Goal: Complete application form

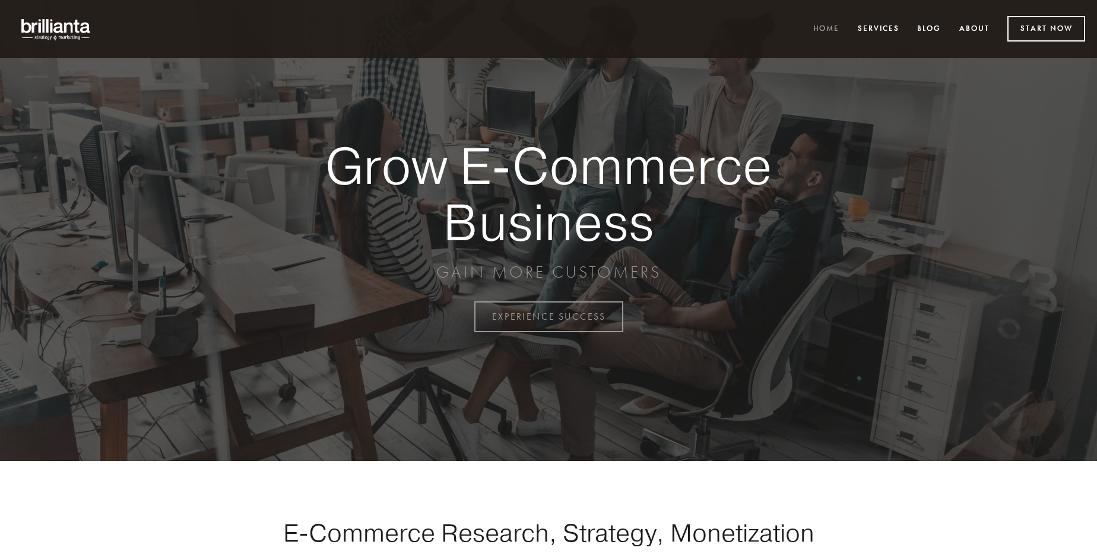
scroll to position [3111, 0]
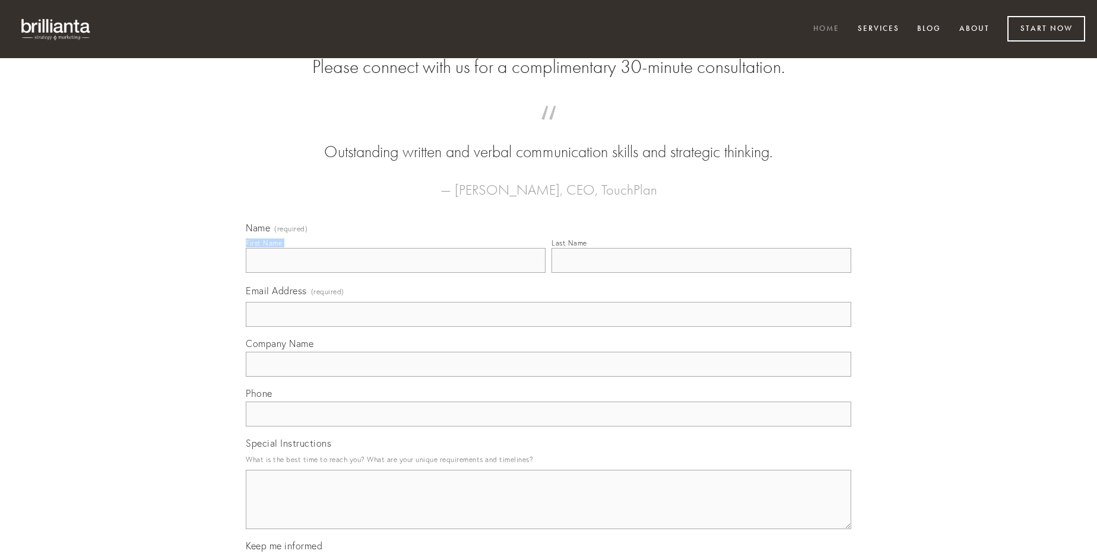
type input "[PERSON_NAME]"
click at [701, 273] on input "Last Name" at bounding box center [701, 260] width 300 height 25
type input "[PERSON_NAME]"
click at [548, 327] on input "Email Address (required)" at bounding box center [548, 314] width 605 height 25
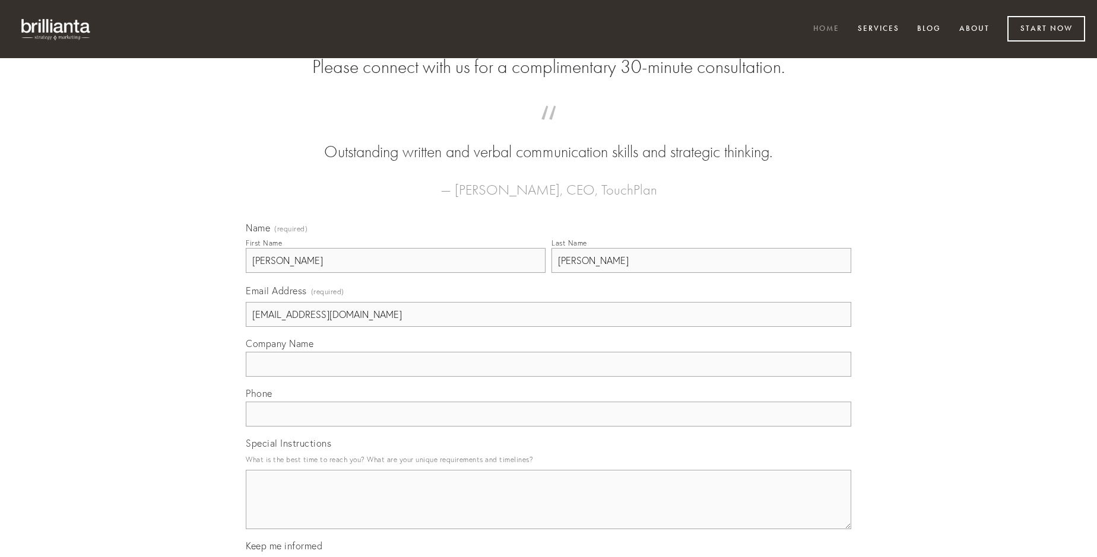
type input "[EMAIL_ADDRESS][DOMAIN_NAME]"
click at [548, 377] on input "Company Name" at bounding box center [548, 364] width 605 height 25
type input "adsuesco"
click at [548, 427] on input "text" at bounding box center [548, 414] width 605 height 25
click at [548, 510] on textarea "Special Instructions" at bounding box center [548, 499] width 605 height 59
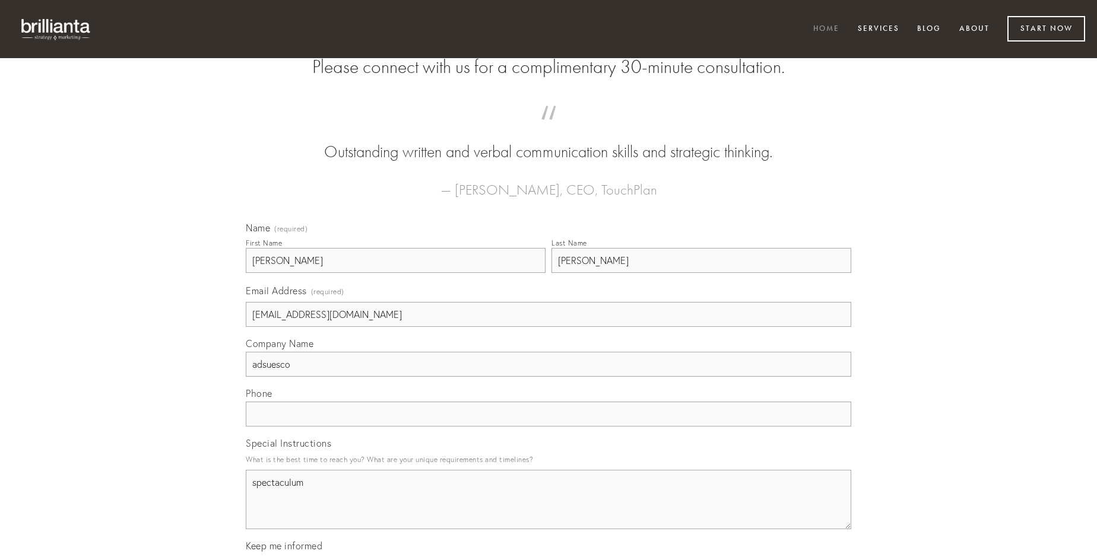
type textarea "spectaculum"
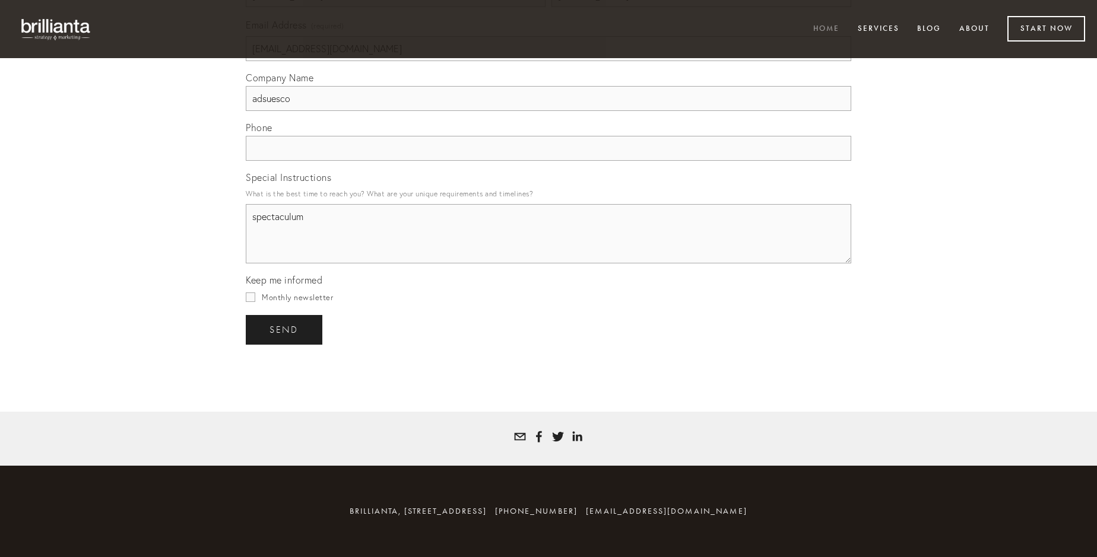
click at [285, 329] on span "send" at bounding box center [283, 330] width 29 height 11
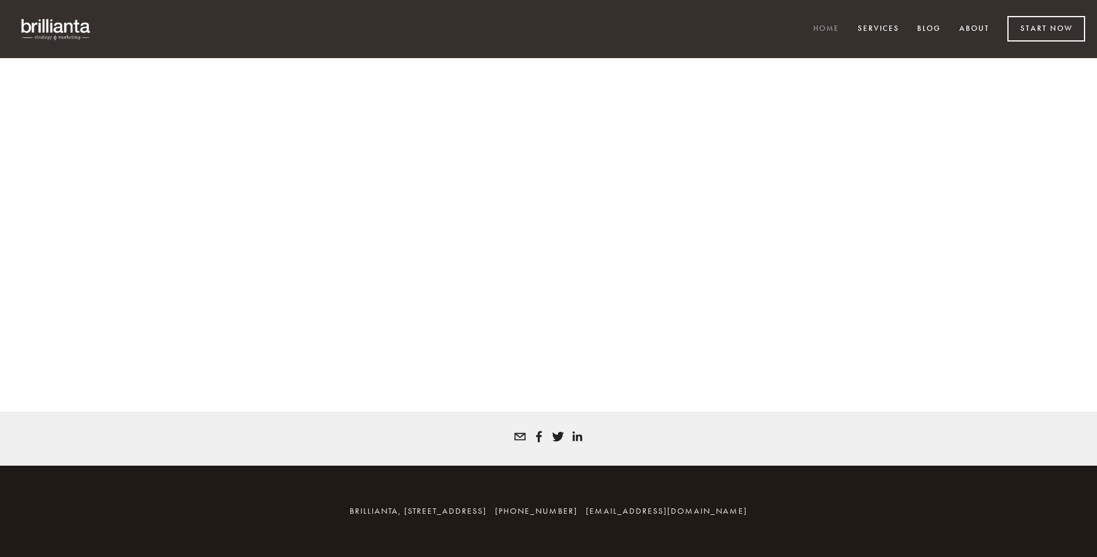
scroll to position [3095, 0]
